Goal: Information Seeking & Learning: Learn about a topic

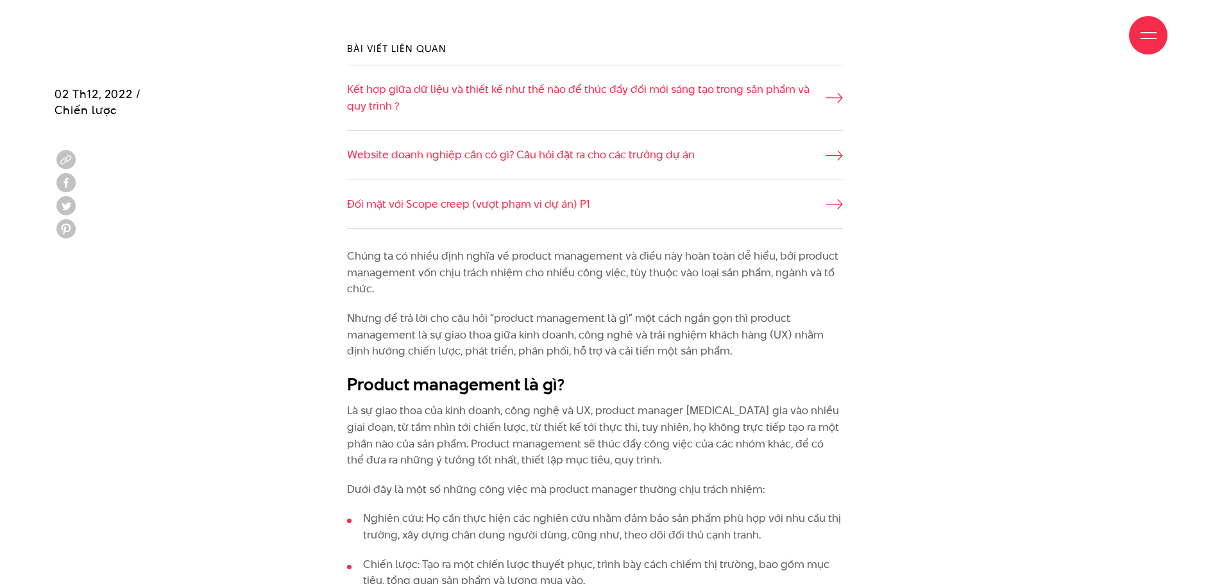
scroll to position [962, 0]
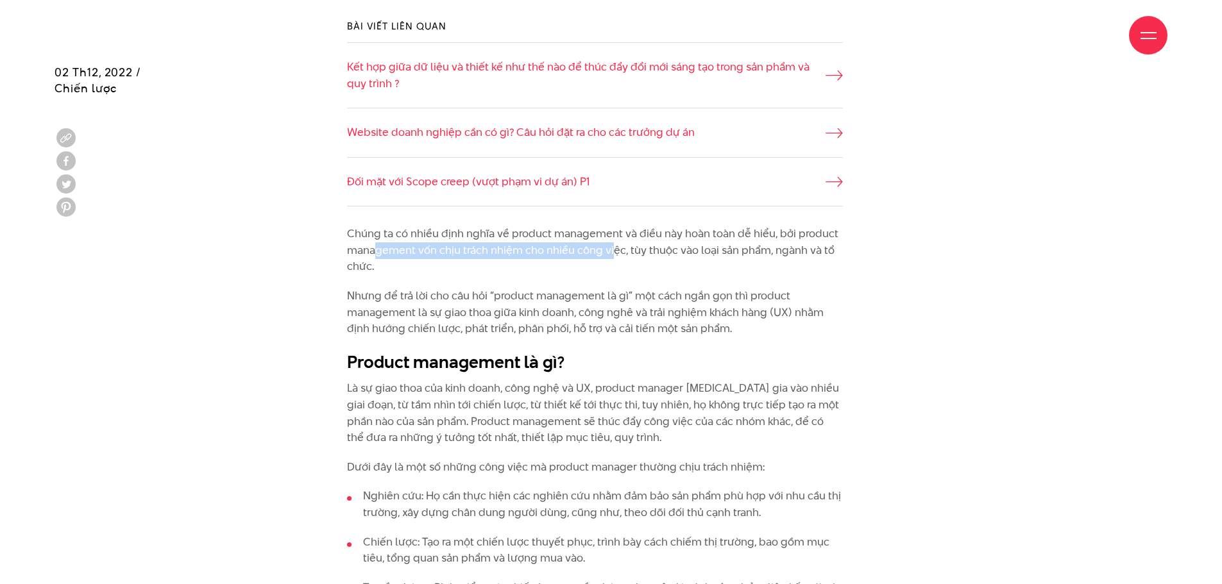
drag, startPoint x: 376, startPoint y: 250, endPoint x: 612, endPoint y: 251, distance: 236.1
click at [612, 251] on p "Chúng ta có nhiều định nghĩa về product management và điều này hoàn toàn dễ hiể…" at bounding box center [595, 250] width 496 height 49
drag, startPoint x: 658, startPoint y: 251, endPoint x: 833, endPoint y: 250, distance: 175.1
click at [833, 250] on p "Chúng ta có nhiều định nghĩa về product management và điều này hoàn toàn dễ hiể…" at bounding box center [595, 250] width 496 height 49
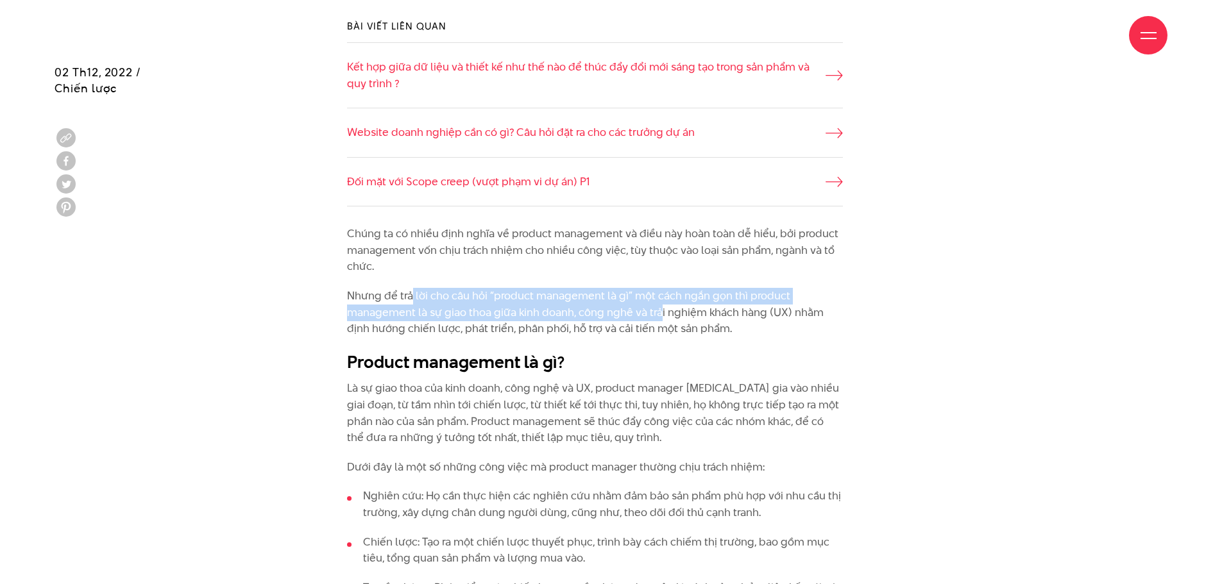
drag, startPoint x: 427, startPoint y: 296, endPoint x: 658, endPoint y: 306, distance: 231.8
click at [658, 306] on p "Nhưng để trả lời cho câu hỏi “product management là gì” một cách ngắn gọn thì p…" at bounding box center [595, 312] width 496 height 49
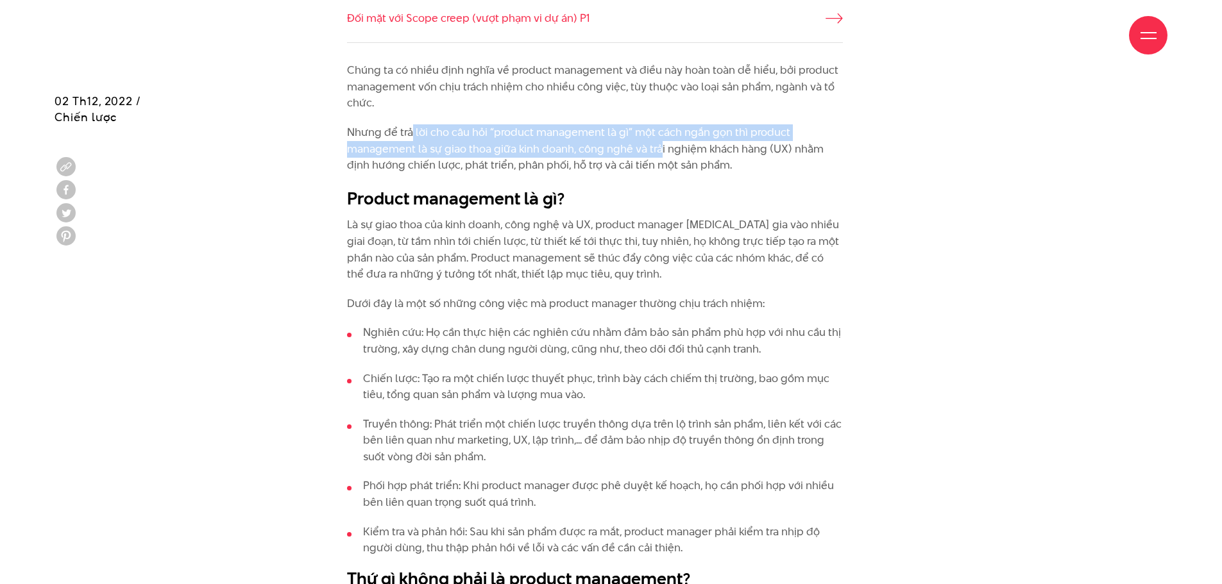
scroll to position [1155, 0]
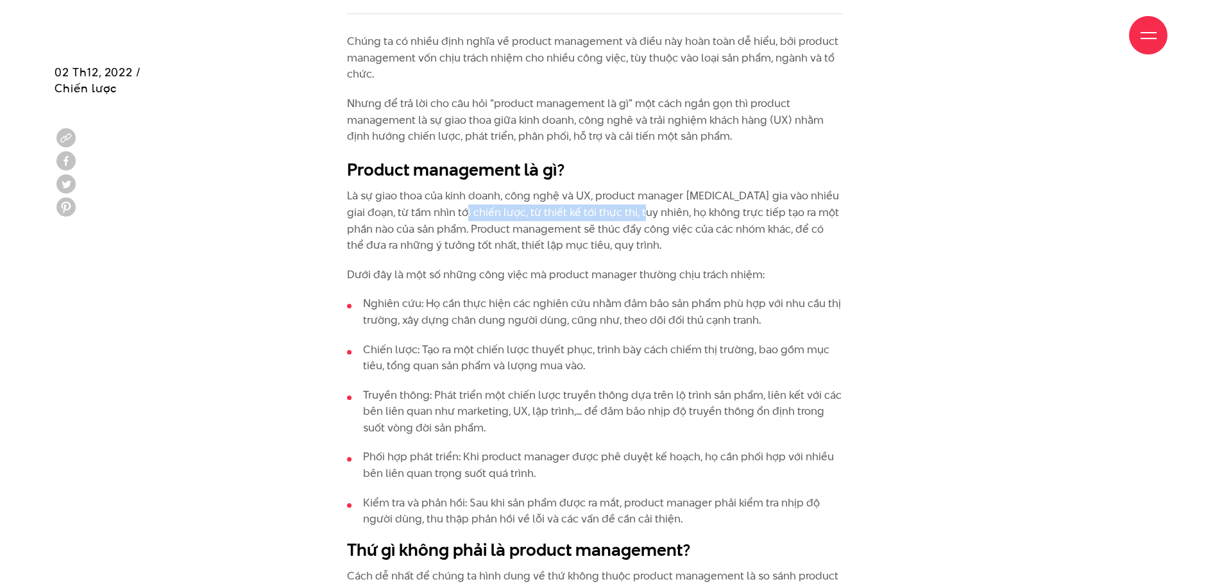
drag, startPoint x: 446, startPoint y: 220, endPoint x: 627, endPoint y: 205, distance: 182.2
click at [627, 205] on p "Là sự giao thoa của kinh doanh, công nghệ và UX, product manager [MEDICAL_DATA]…" at bounding box center [595, 220] width 496 height 65
click at [645, 193] on p "Là sự giao thoa của kinh doanh, công nghệ và UX, product manager [MEDICAL_DATA]…" at bounding box center [595, 220] width 496 height 65
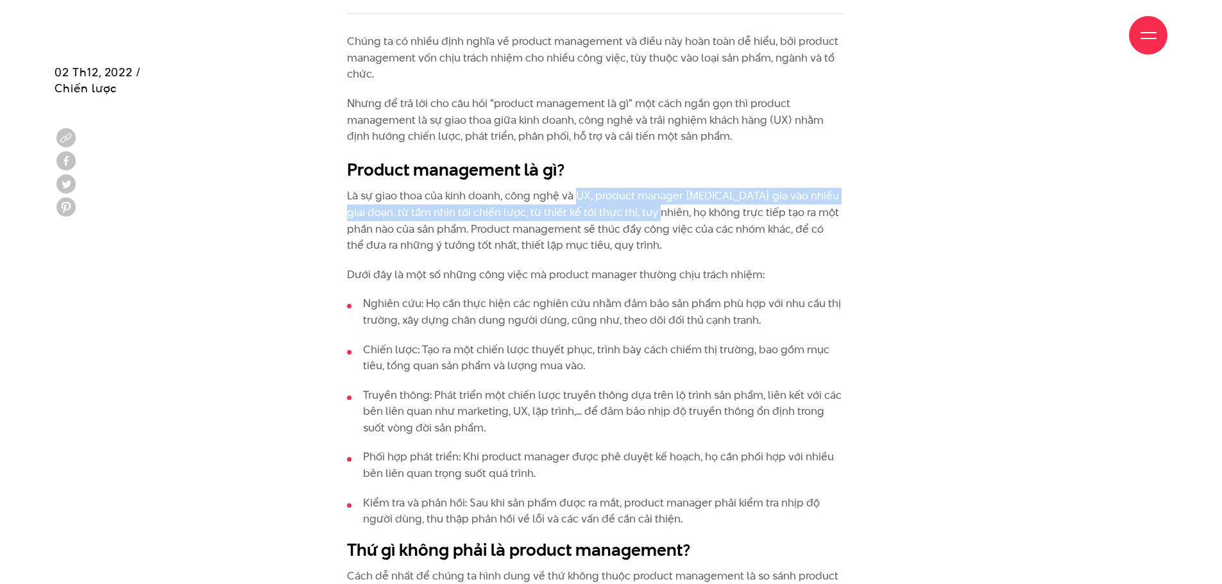
drag, startPoint x: 575, startPoint y: 198, endPoint x: 639, endPoint y: 205, distance: 64.0
click at [639, 205] on p "Là sự giao thoa của kinh doanh, công nghệ và UX, product manager [MEDICAL_DATA]…" at bounding box center [595, 220] width 496 height 65
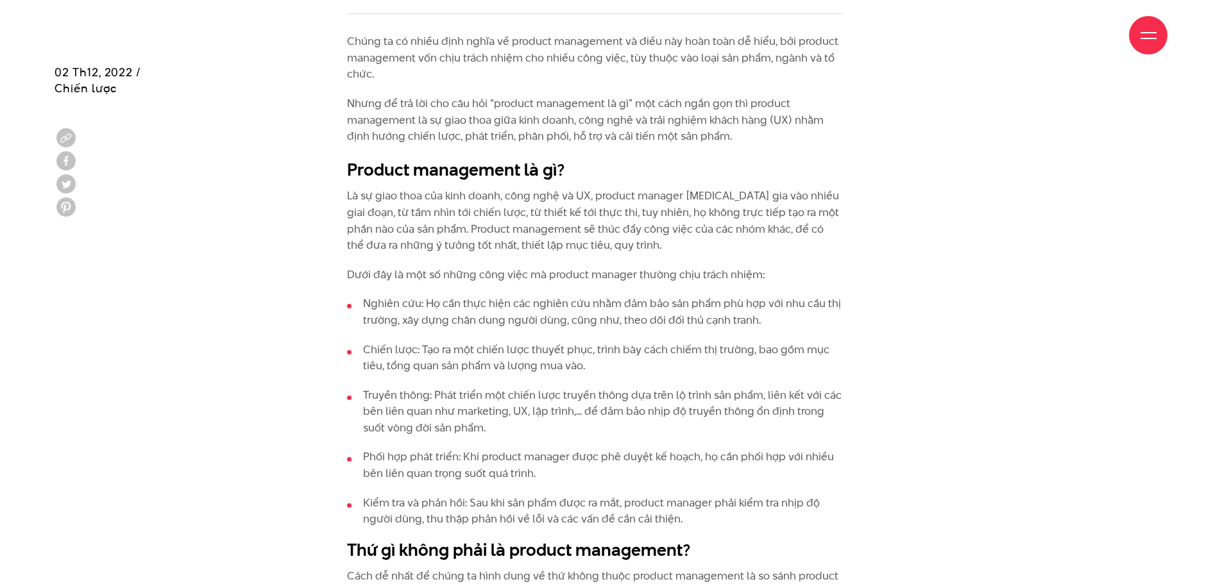
click at [688, 217] on p "Là sự giao thoa của kinh doanh, công nghệ và UX, product manager [MEDICAL_DATA]…" at bounding box center [595, 220] width 496 height 65
click at [580, 246] on p "Là sự giao thoa của kinh doanh, công nghệ và UX, product manager [MEDICAL_DATA]…" at bounding box center [595, 220] width 496 height 65
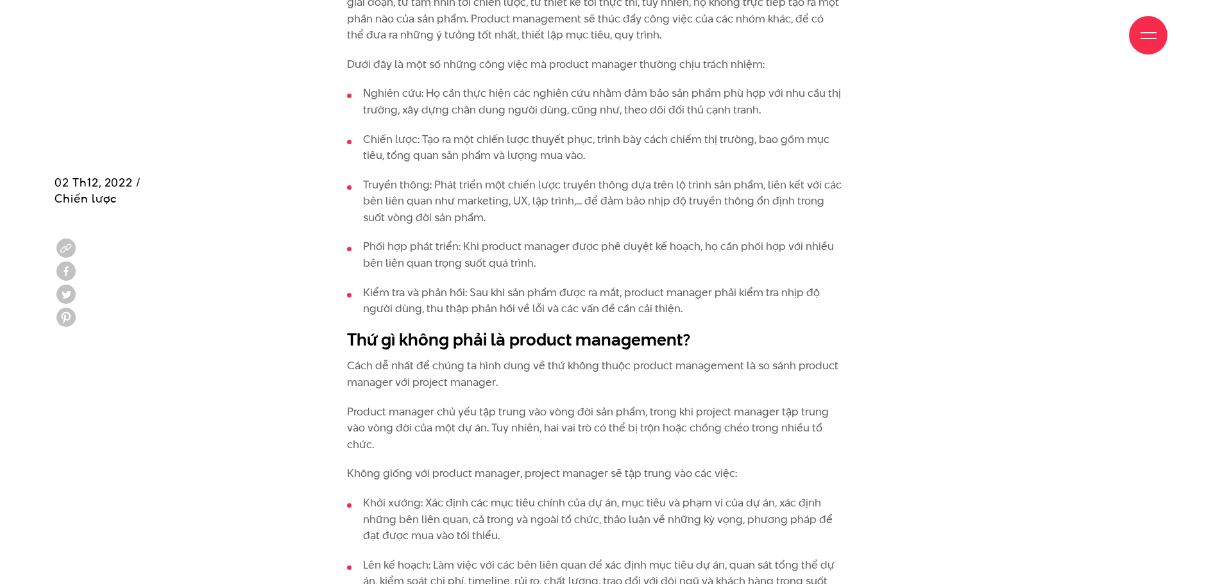
scroll to position [1476, 0]
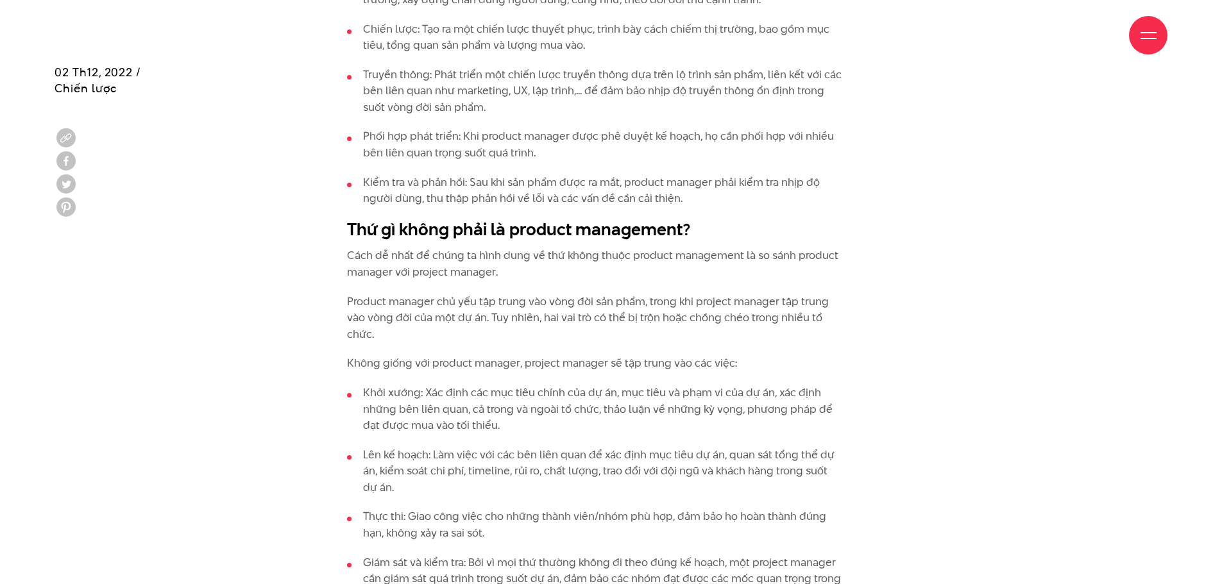
click at [604, 263] on p "Cách dễ nhất để chúng ta hình dung về thứ không thuộc product management là so …" at bounding box center [595, 264] width 496 height 33
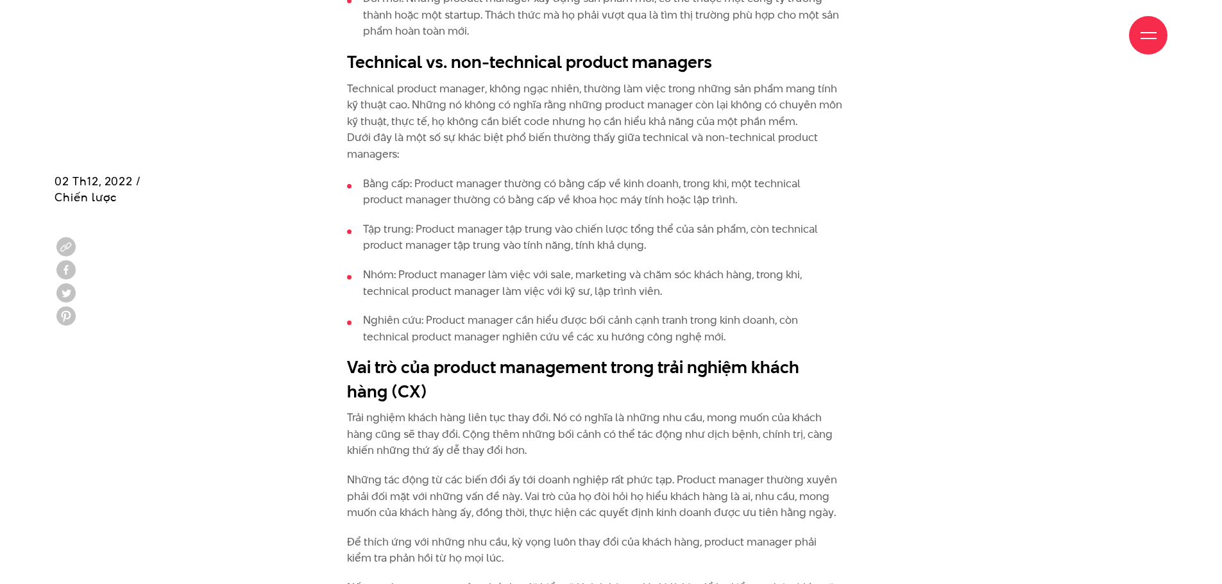
scroll to position [2438, 0]
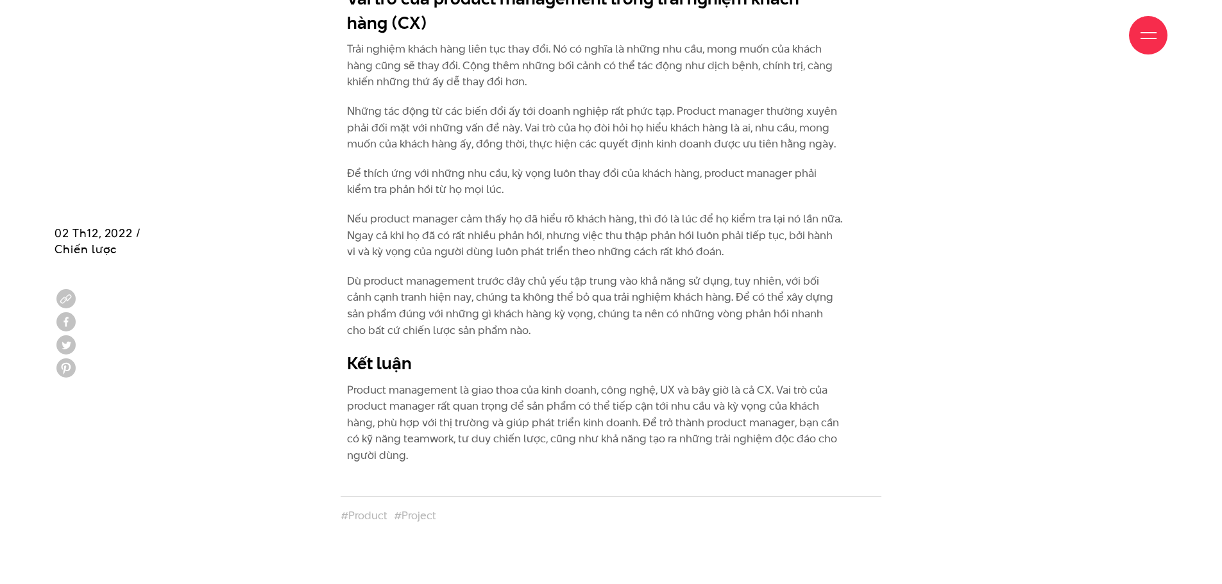
scroll to position [2887, 0]
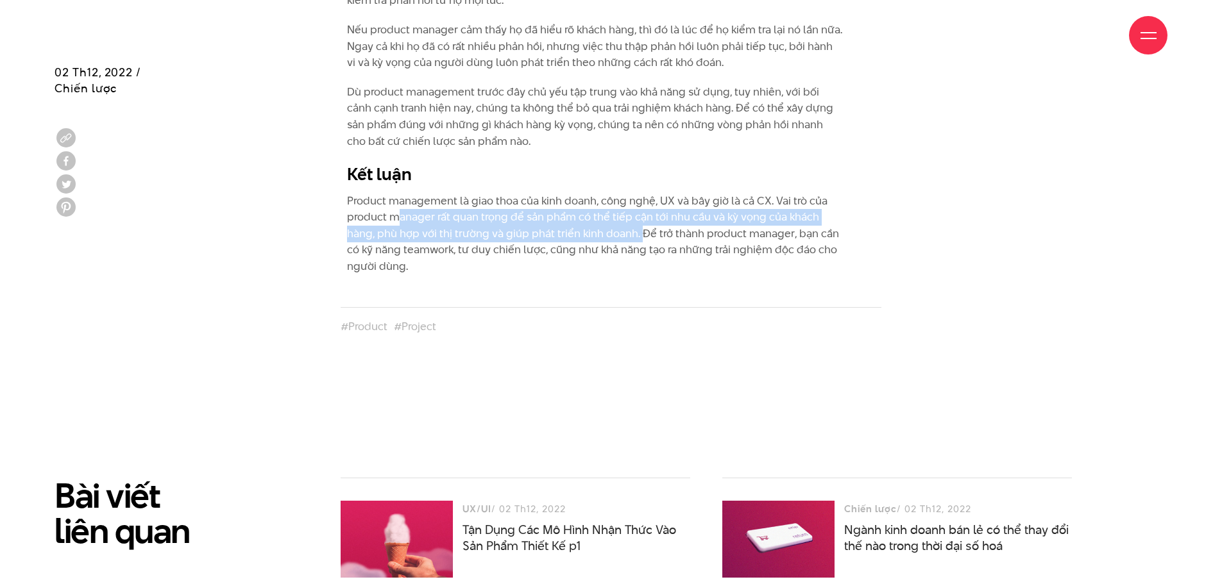
drag, startPoint x: 405, startPoint y: 216, endPoint x: 642, endPoint y: 228, distance: 236.4
click at [642, 228] on p "Product management là giao thoa của kinh doanh, công nghệ, UX và bây giờ là cả …" at bounding box center [595, 234] width 496 height 82
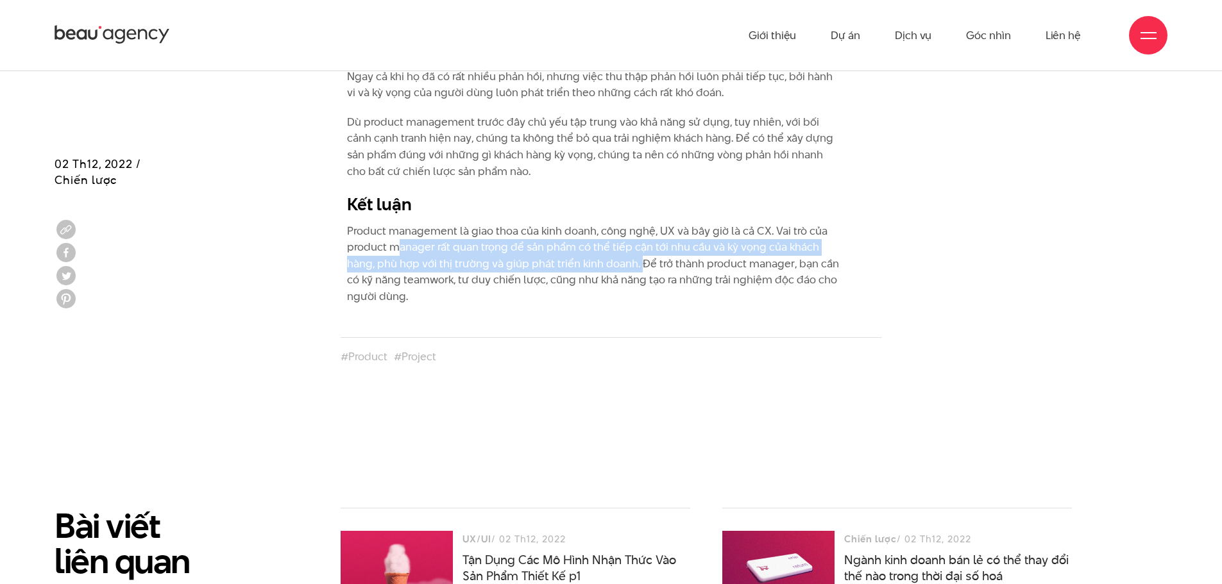
scroll to position [2695, 0]
